Goal: Information Seeking & Learning: Learn about a topic

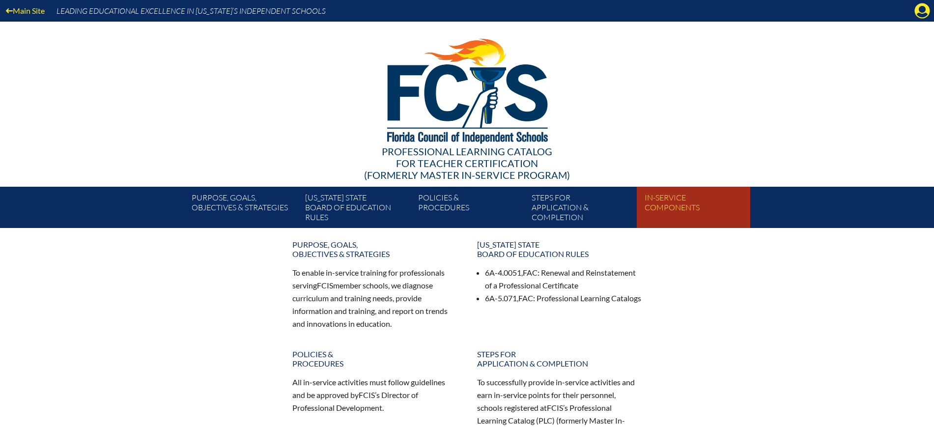
drag, startPoint x: 668, startPoint y: 208, endPoint x: 676, endPoint y: 207, distance: 7.4
click at [668, 207] on link "In-service components" at bounding box center [696, 209] width 113 height 37
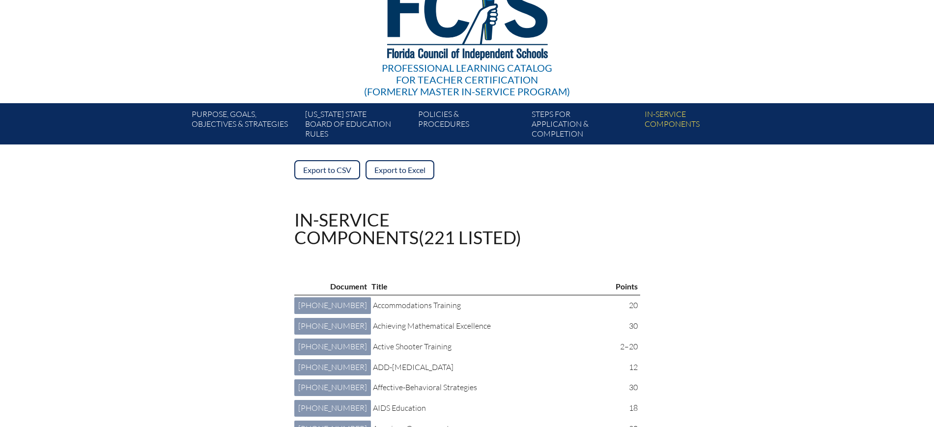
scroll to position [184, 0]
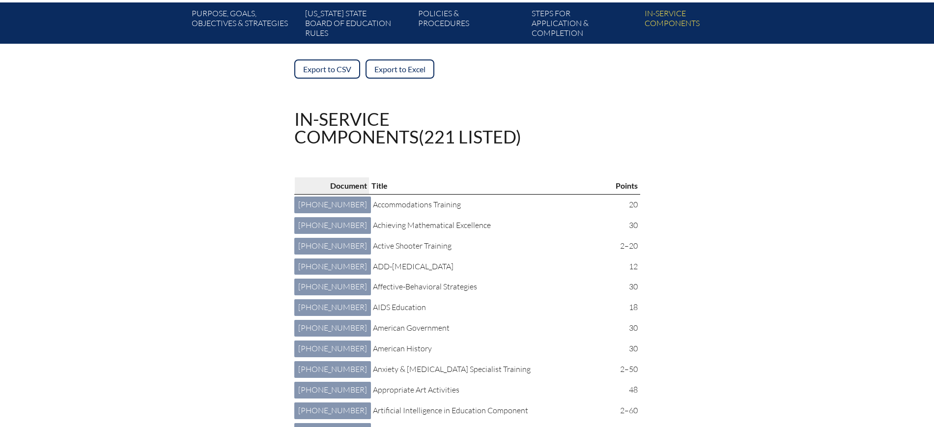
click at [335, 184] on th "Document" at bounding box center [331, 185] width 75 height 17
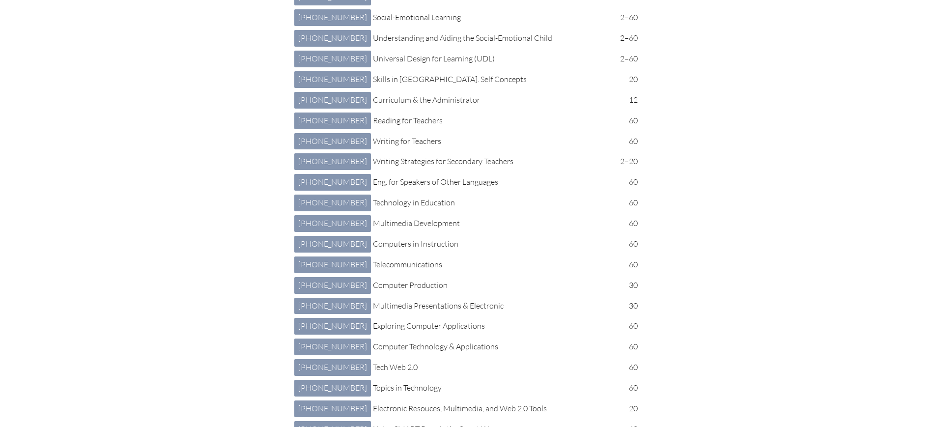
scroll to position [2763, 0]
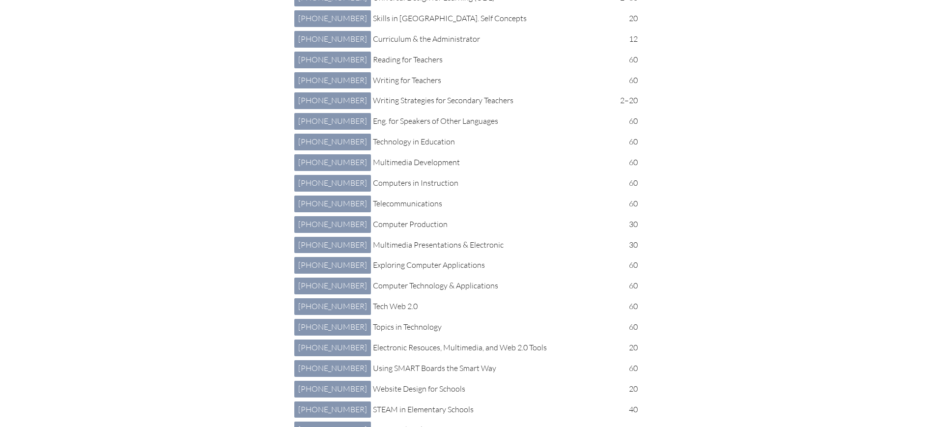
scroll to position [2885, 0]
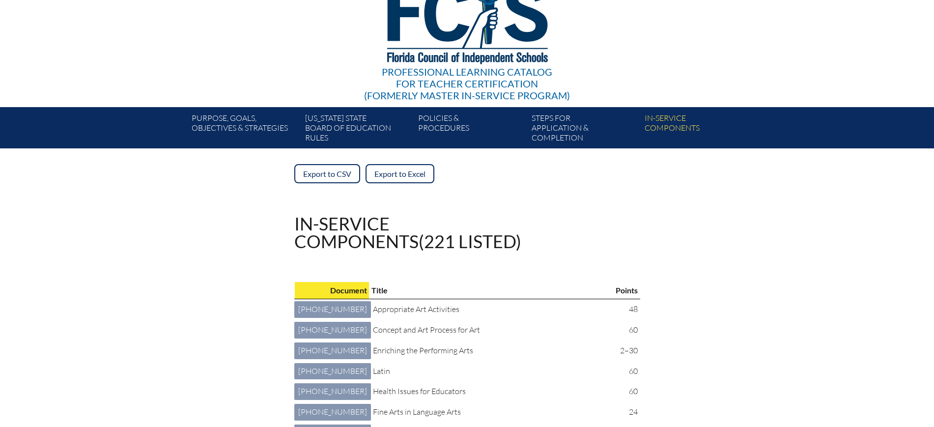
scroll to position [184, 0]
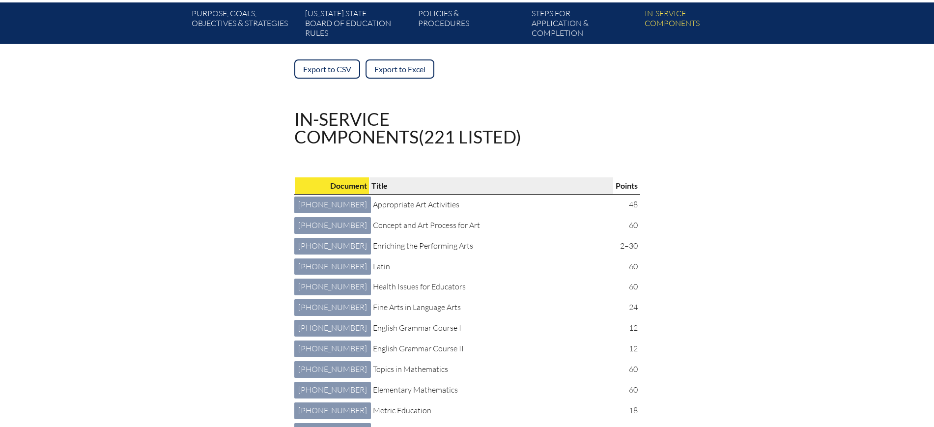
click at [371, 181] on p "Title" at bounding box center [488, 185] width 234 height 13
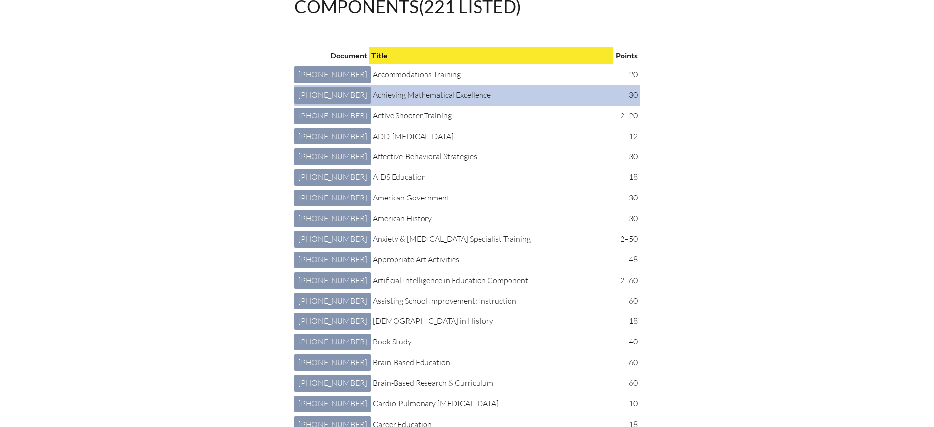
scroll to position [307, 0]
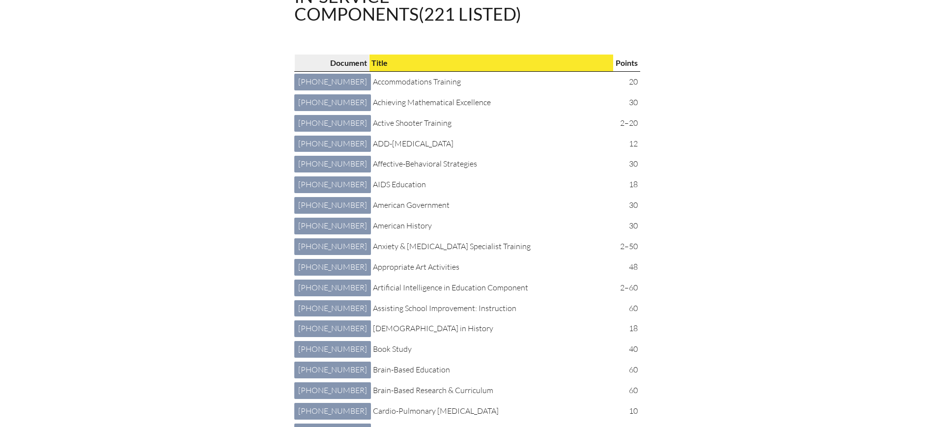
click at [318, 56] on p "Document" at bounding box center [332, 62] width 70 height 13
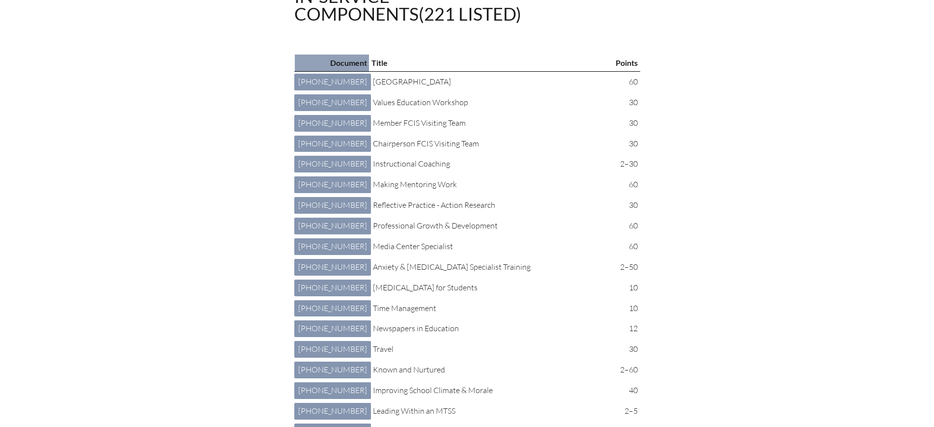
click at [323, 64] on p "Document" at bounding box center [332, 62] width 70 height 13
